Goal: Transaction & Acquisition: Purchase product/service

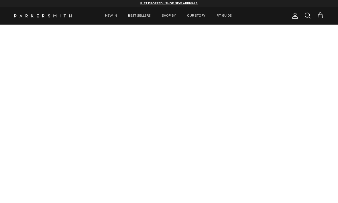
click at [113, 14] on link "NEW IN" at bounding box center [111, 15] width 22 height 17
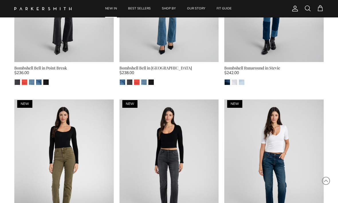
scroll to position [970, 0]
click at [17, 80] on img "Point Break" at bounding box center [17, 82] width 5 height 5
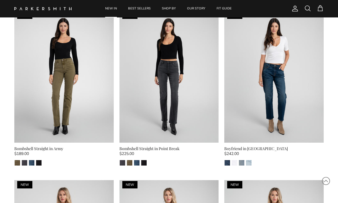
scroll to position [1059, 0]
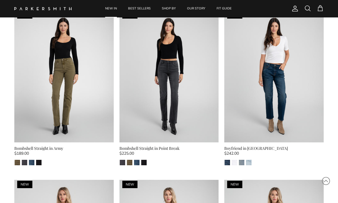
click at [68, 88] on img at bounding box center [63, 76] width 99 height 132
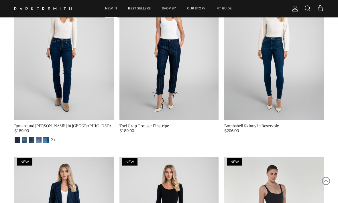
scroll to position [1252, 0]
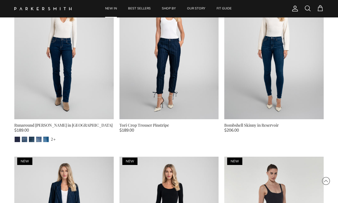
click at [185, 68] on img at bounding box center [168, 53] width 99 height 132
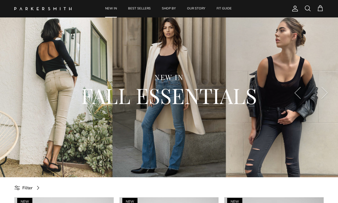
scroll to position [17, 0]
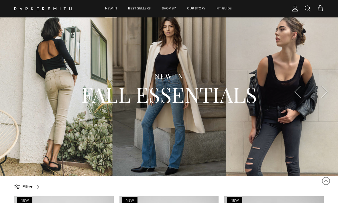
click at [146, 6] on link "BEST SELLERS" at bounding box center [139, 8] width 33 height 17
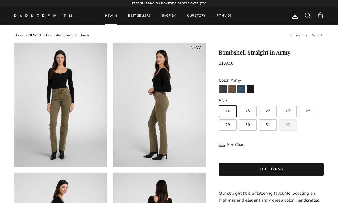
scroll to position [10, 0]
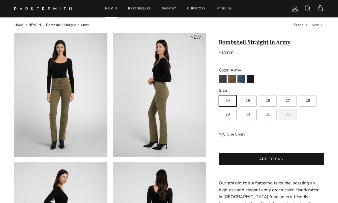
click at [289, 115] on span "32" at bounding box center [288, 115] width 5 height 4
click at [219, 93] on input "32" at bounding box center [219, 93] width 0 height 0
radio input "true"
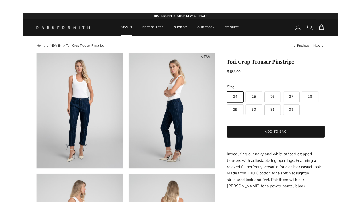
scroll to position [11, 0]
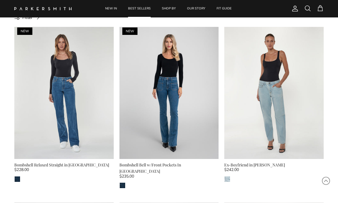
scroll to position [187, 0]
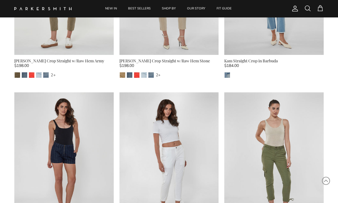
scroll to position [1682, 0]
click at [269, 139] on img at bounding box center [273, 159] width 99 height 132
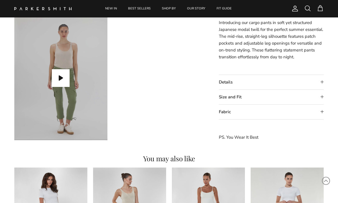
scroll to position [422, 0]
click at [323, 109] on summary "Fabric" at bounding box center [271, 112] width 105 height 15
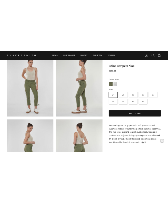
scroll to position [0, 0]
